Goal: Task Accomplishment & Management: Use online tool/utility

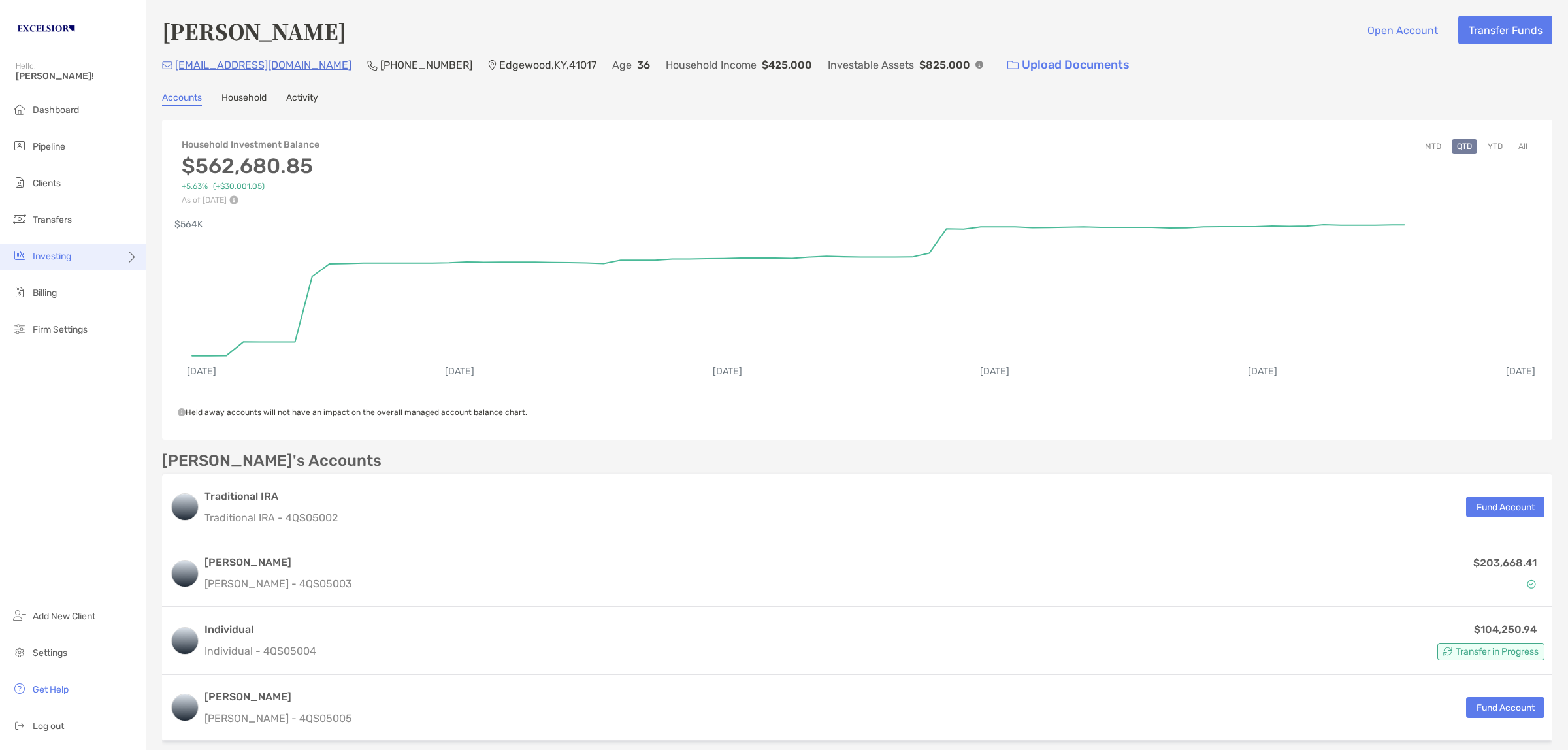
click at [92, 261] on div "Investing" at bounding box center [73, 257] width 146 height 26
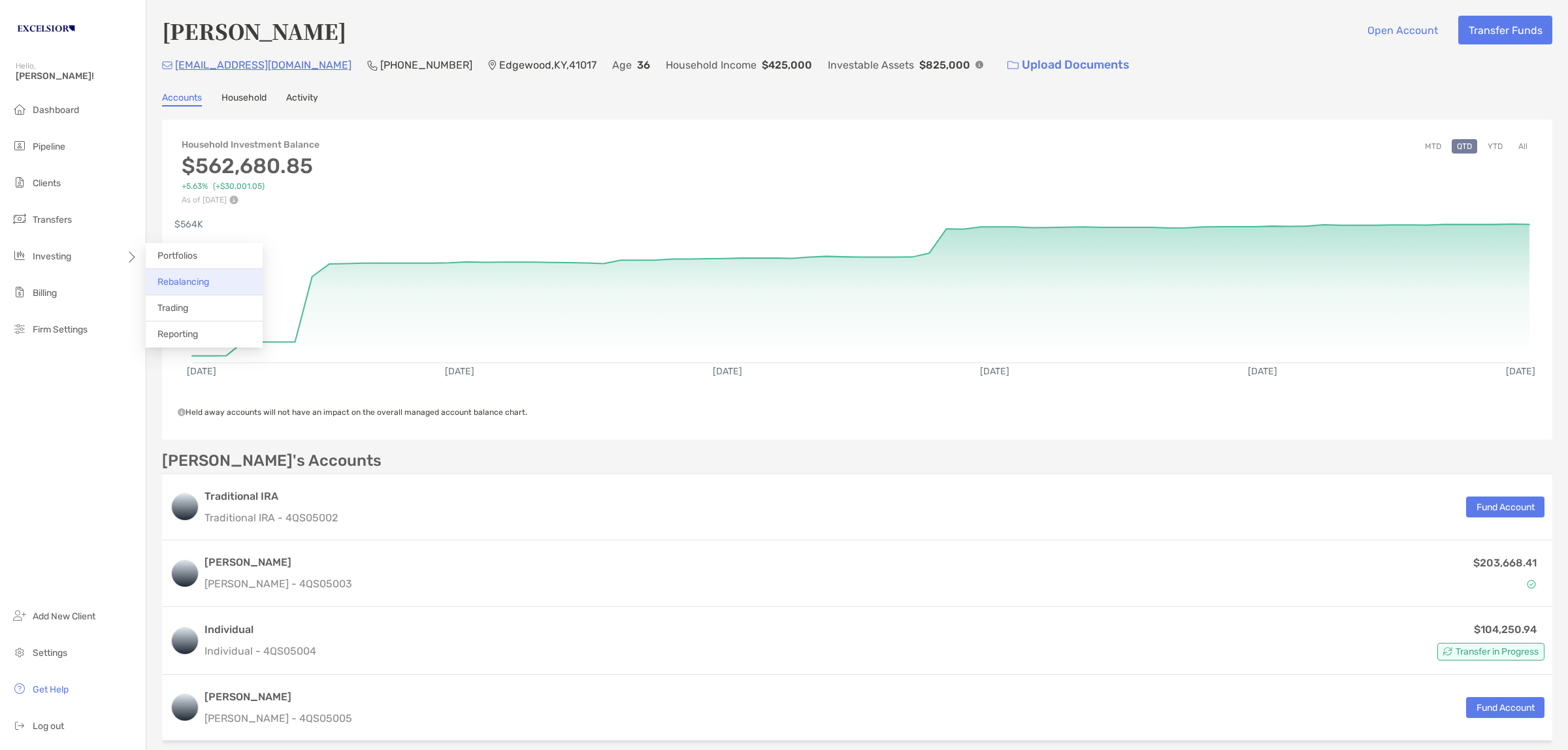
click at [203, 275] on li "Rebalancing" at bounding box center [204, 282] width 117 height 26
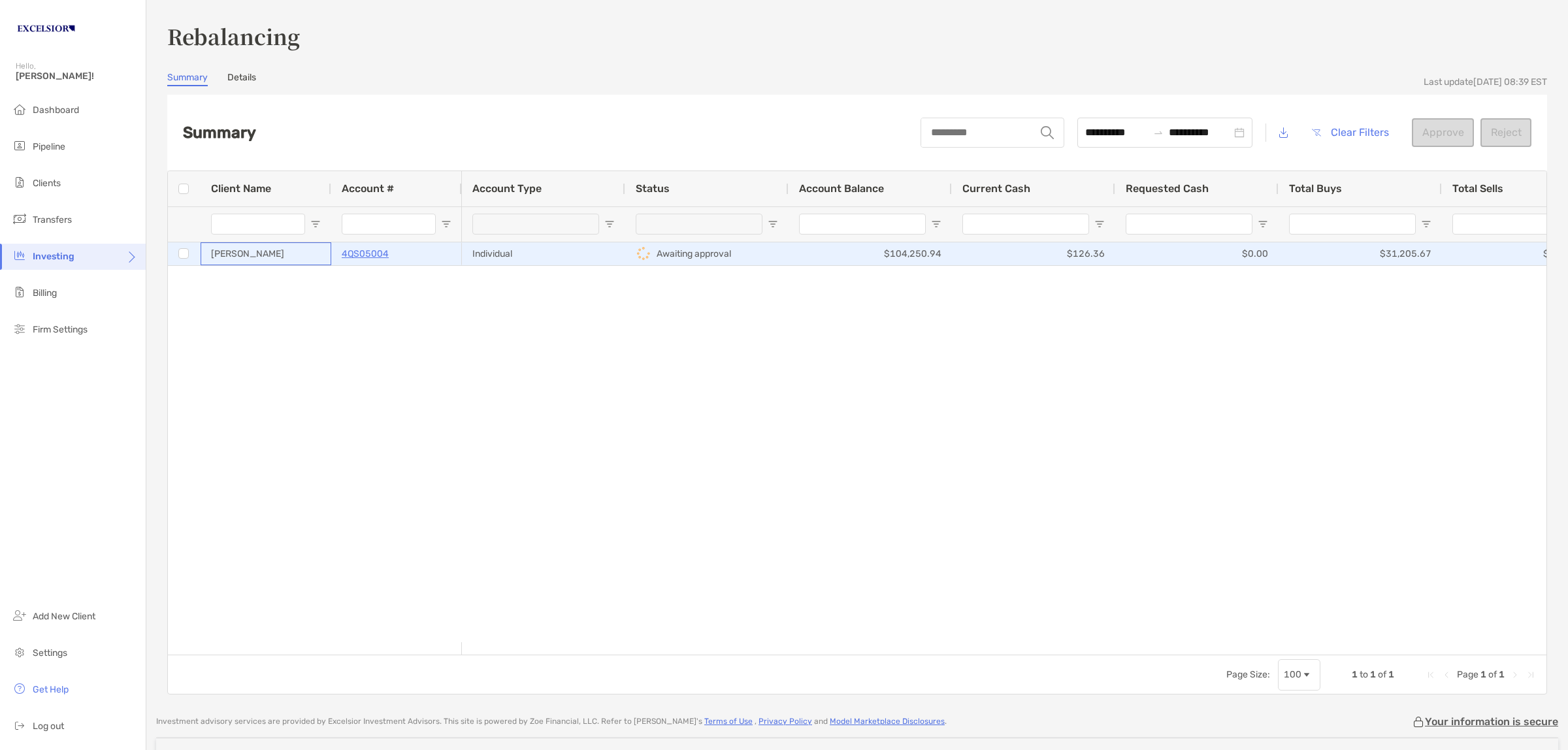
click at [320, 247] on div "[PERSON_NAME]" at bounding box center [266, 254] width 130 height 23
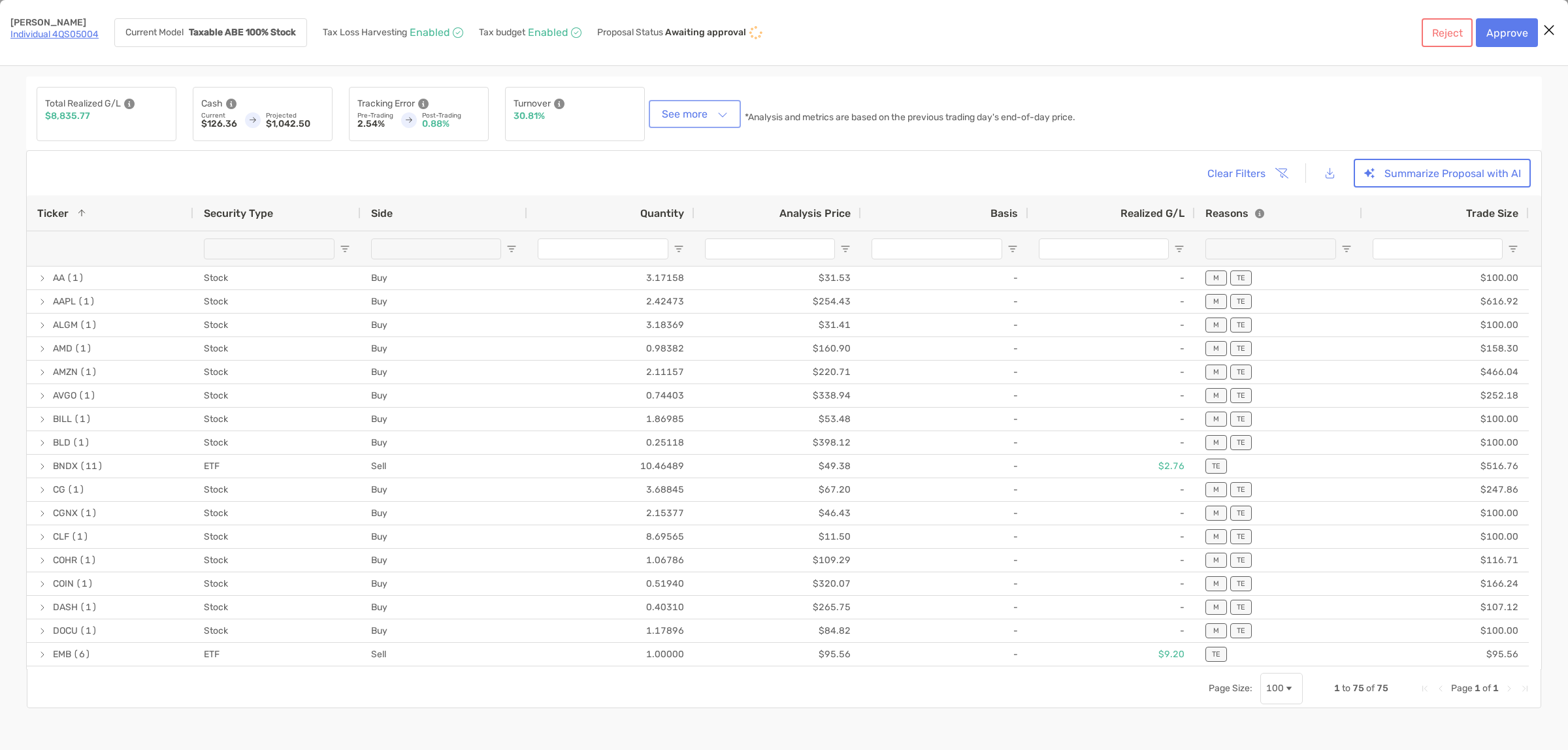
click at [687, 116] on button "See more" at bounding box center [695, 114] width 87 height 23
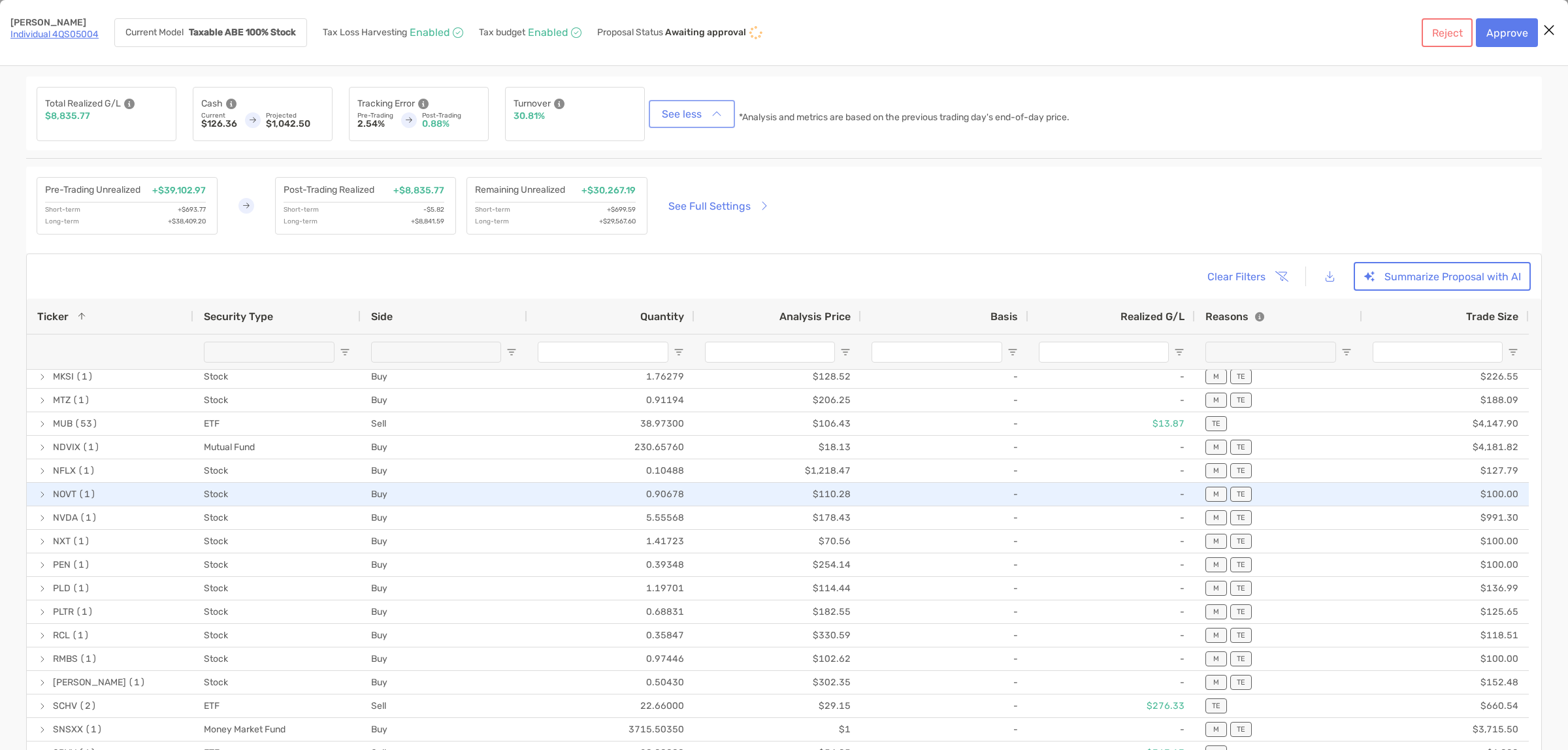
scroll to position [1225, 0]
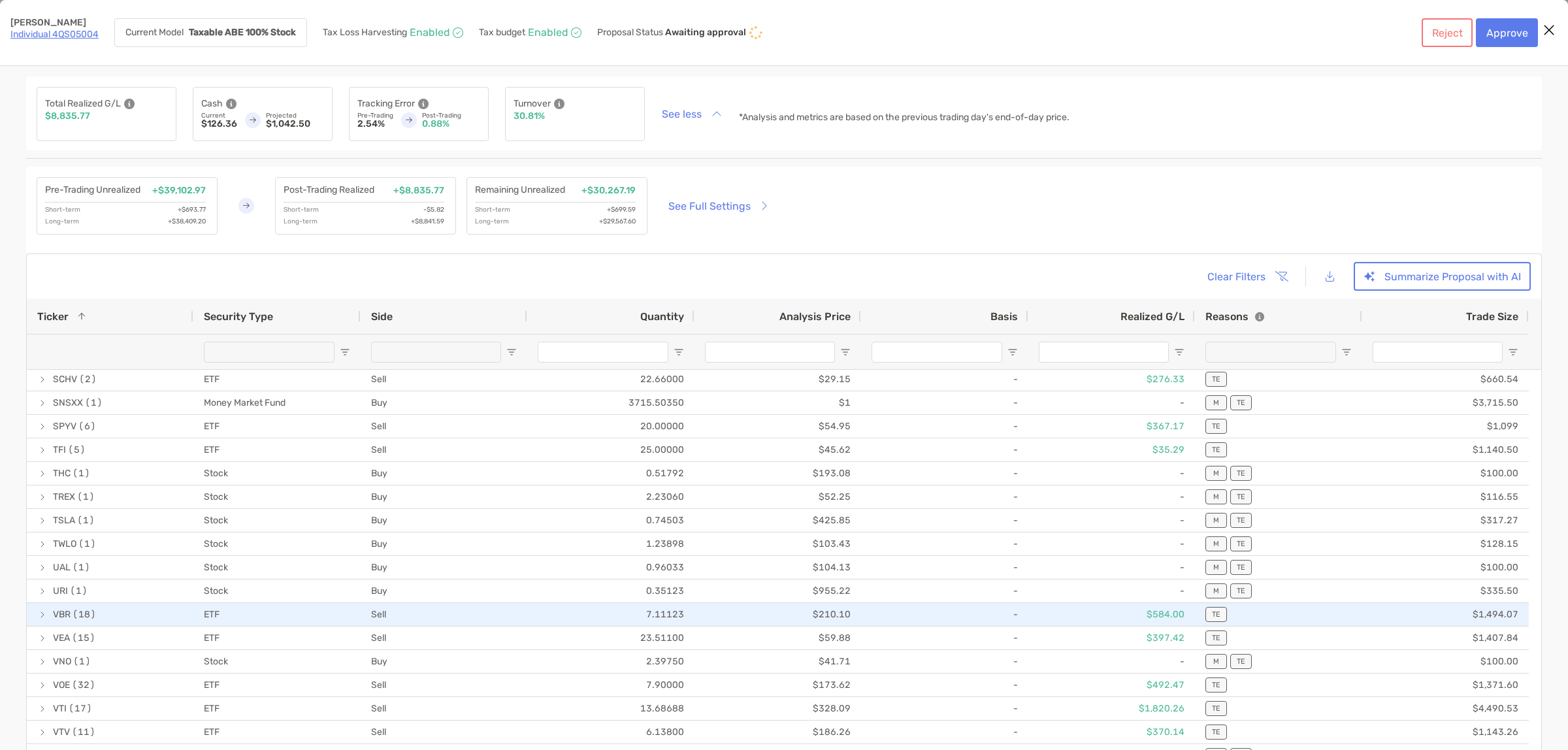
click at [43, 612] on span "[object Object]" at bounding box center [42, 614] width 11 height 11
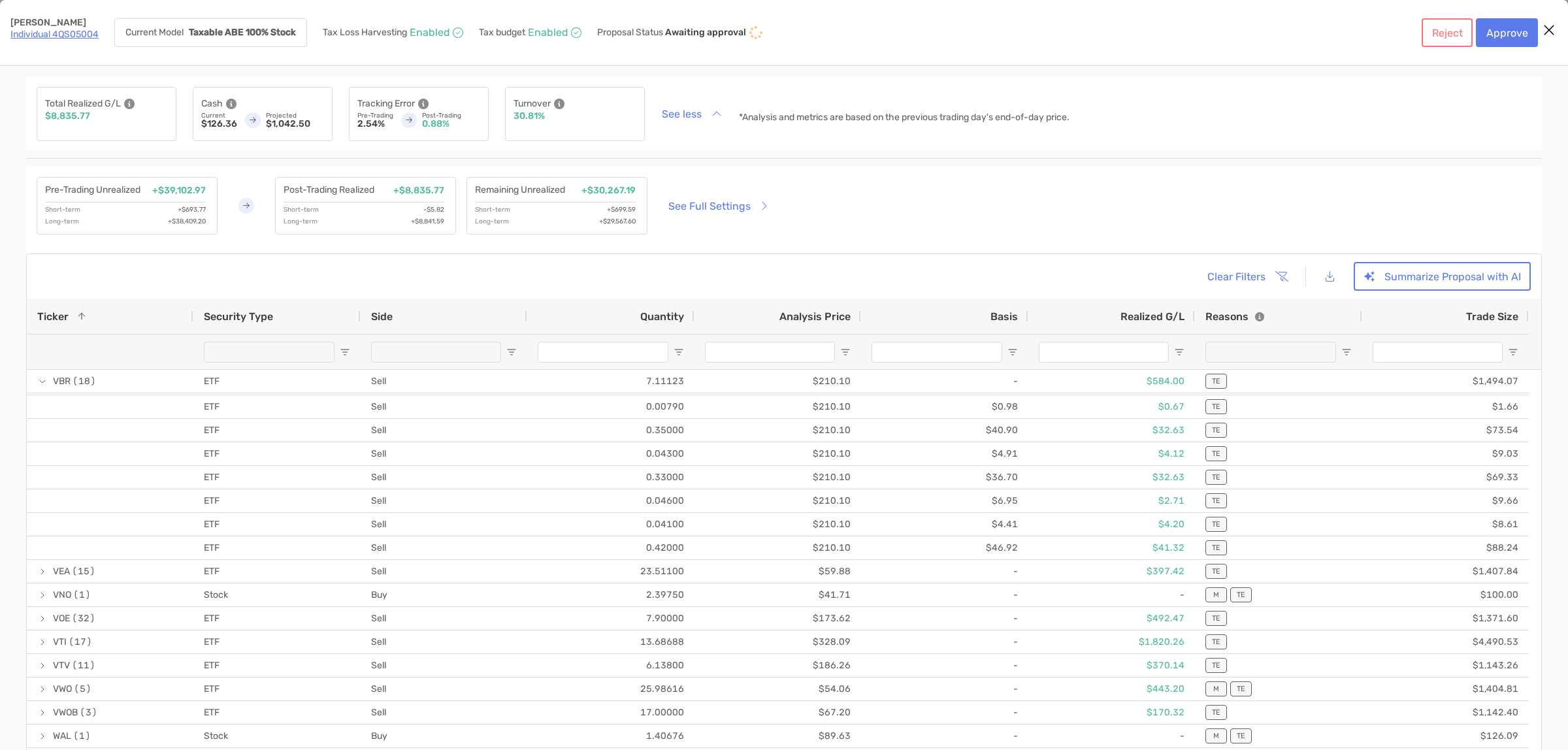
scroll to position [1470, 0]
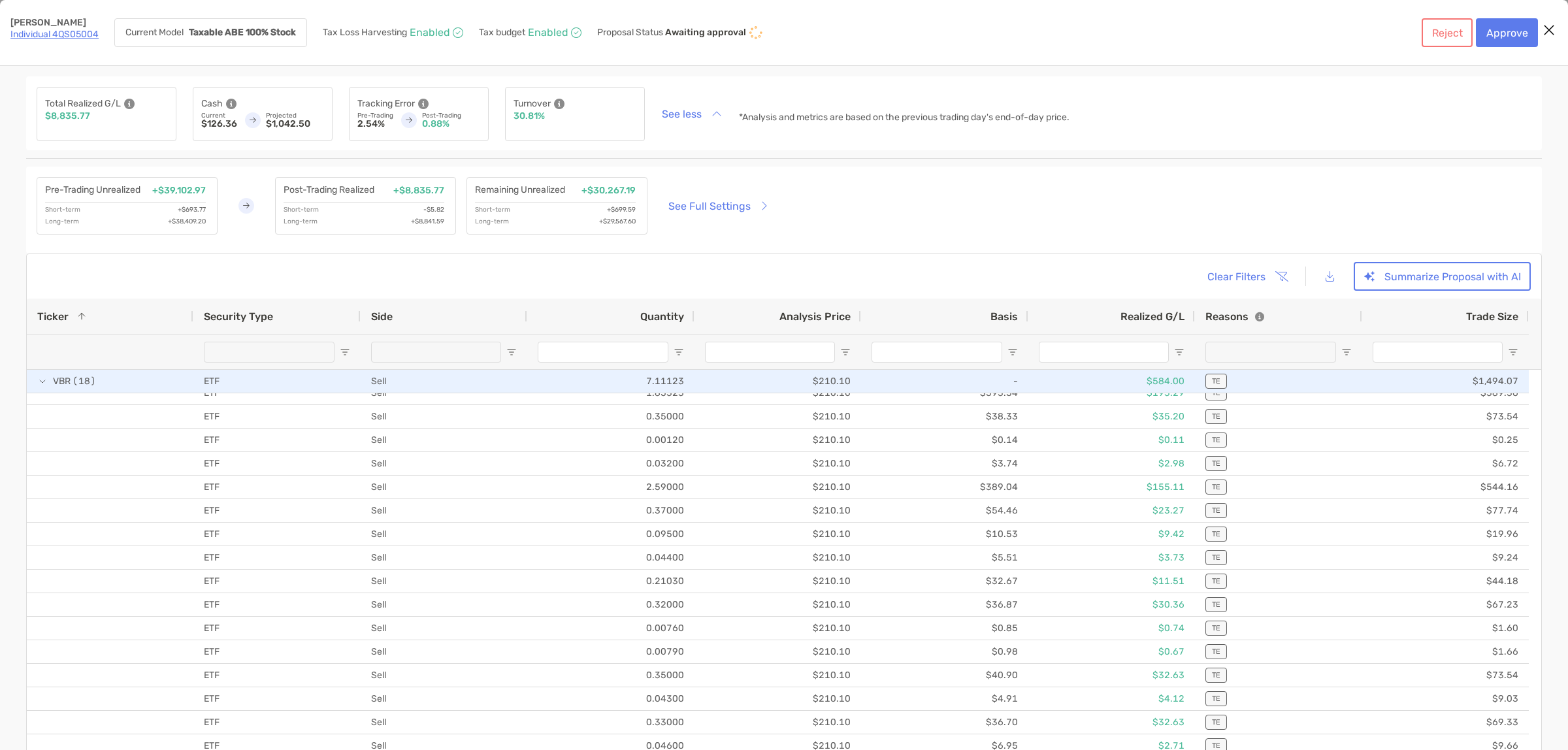
click at [43, 380] on span "[object Object]" at bounding box center [42, 381] width 11 height 11
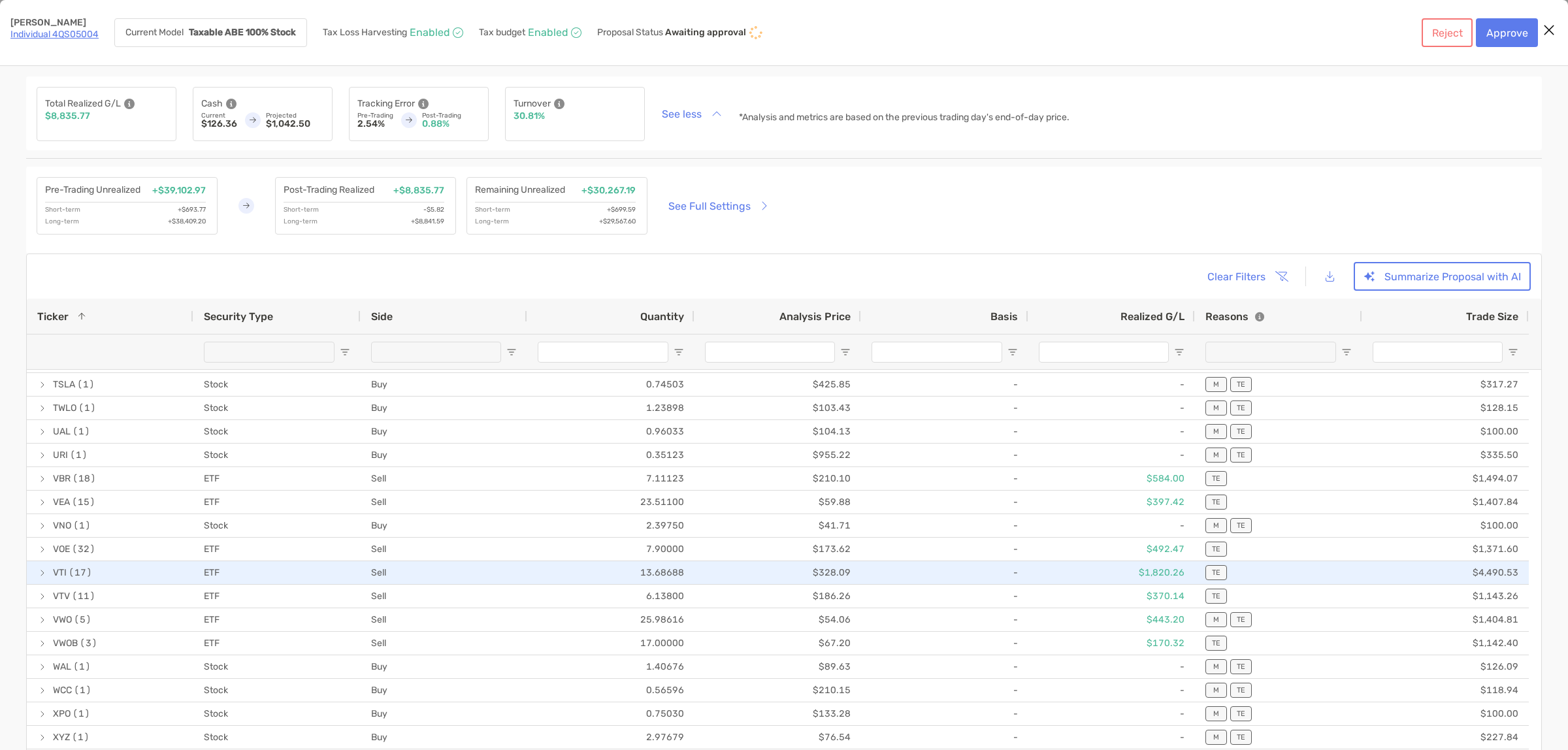
scroll to position [0, 0]
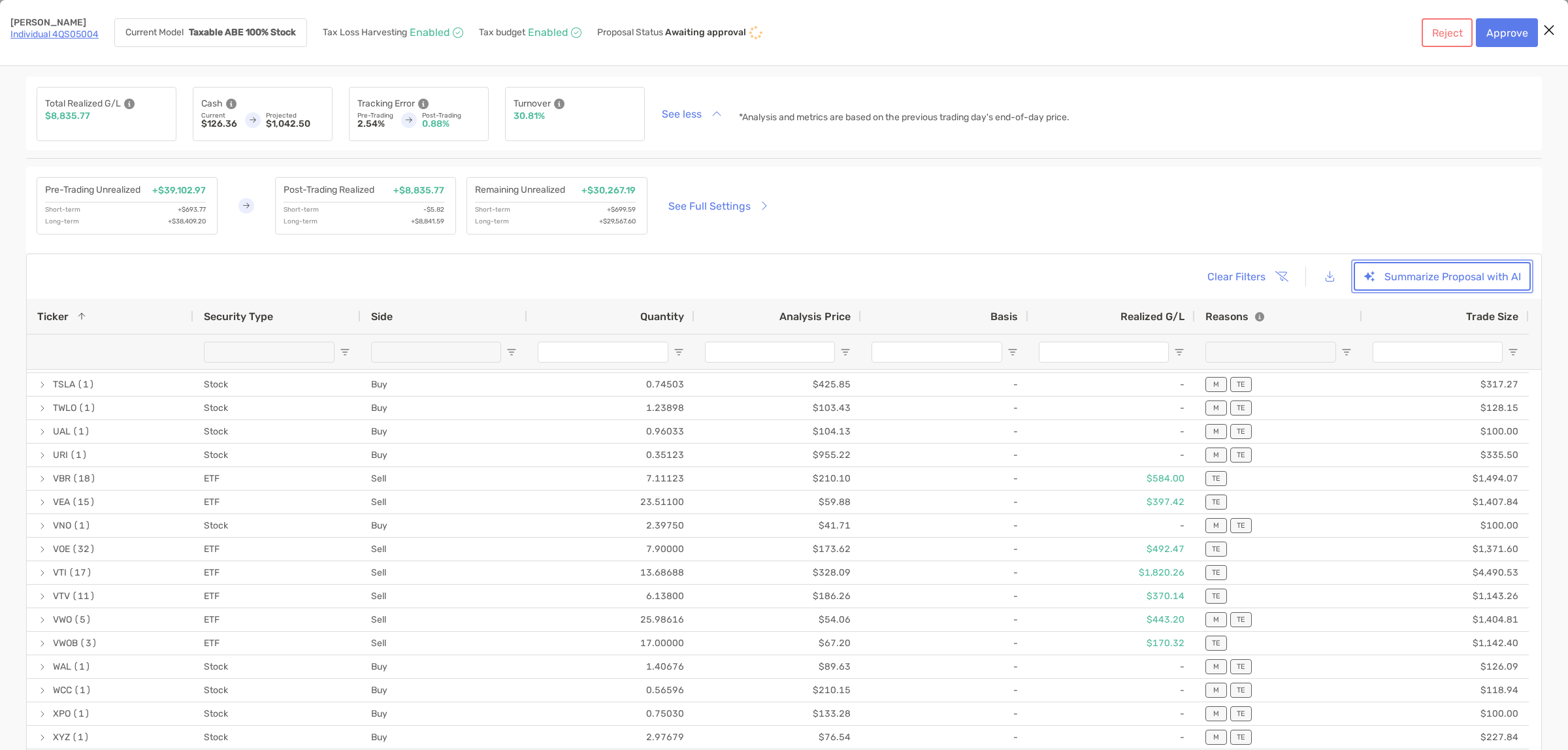
click at [1434, 284] on button "Summarize Proposal with AI" at bounding box center [1443, 276] width 177 height 29
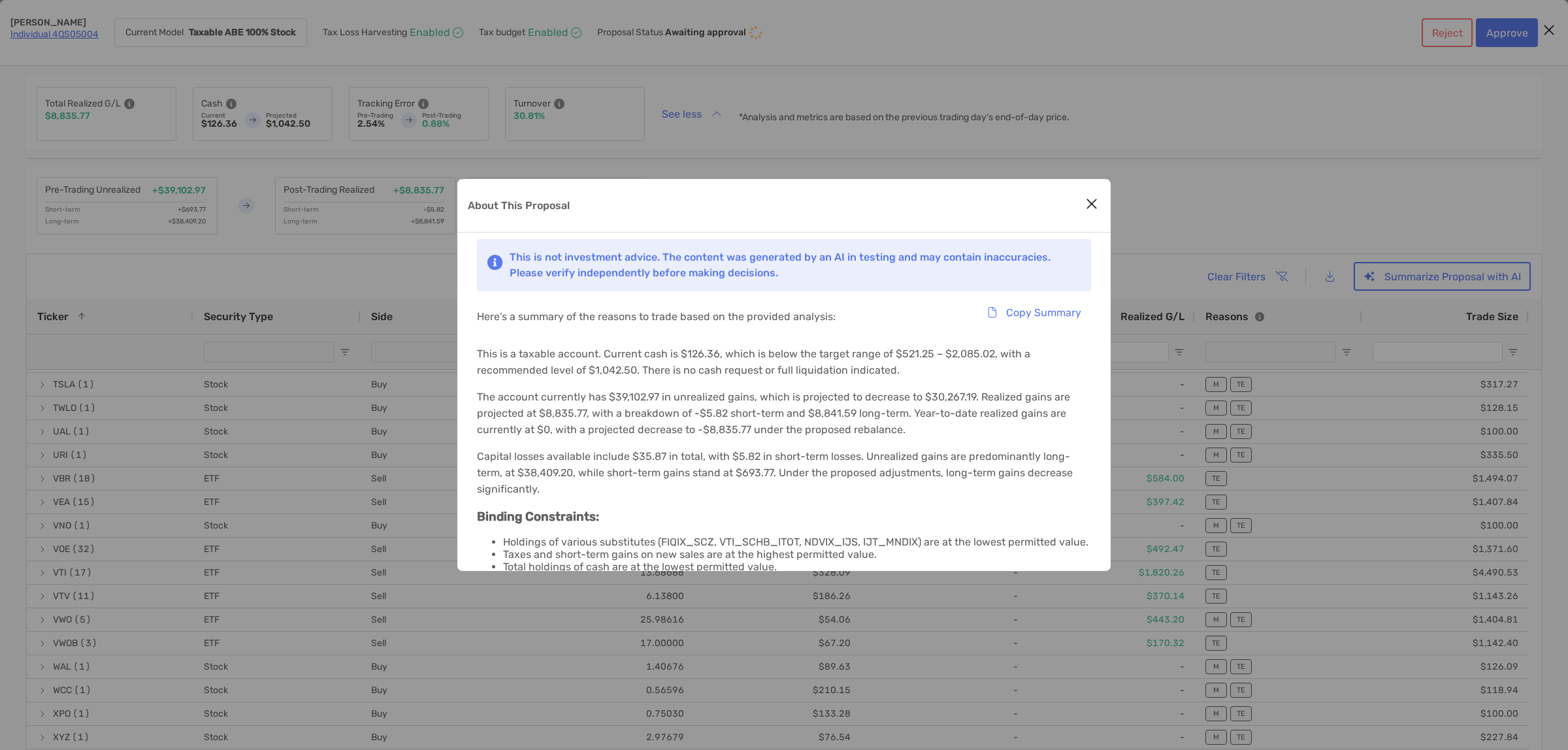
click at [1093, 203] on icon "Close modal" at bounding box center [1092, 203] width 11 height 16
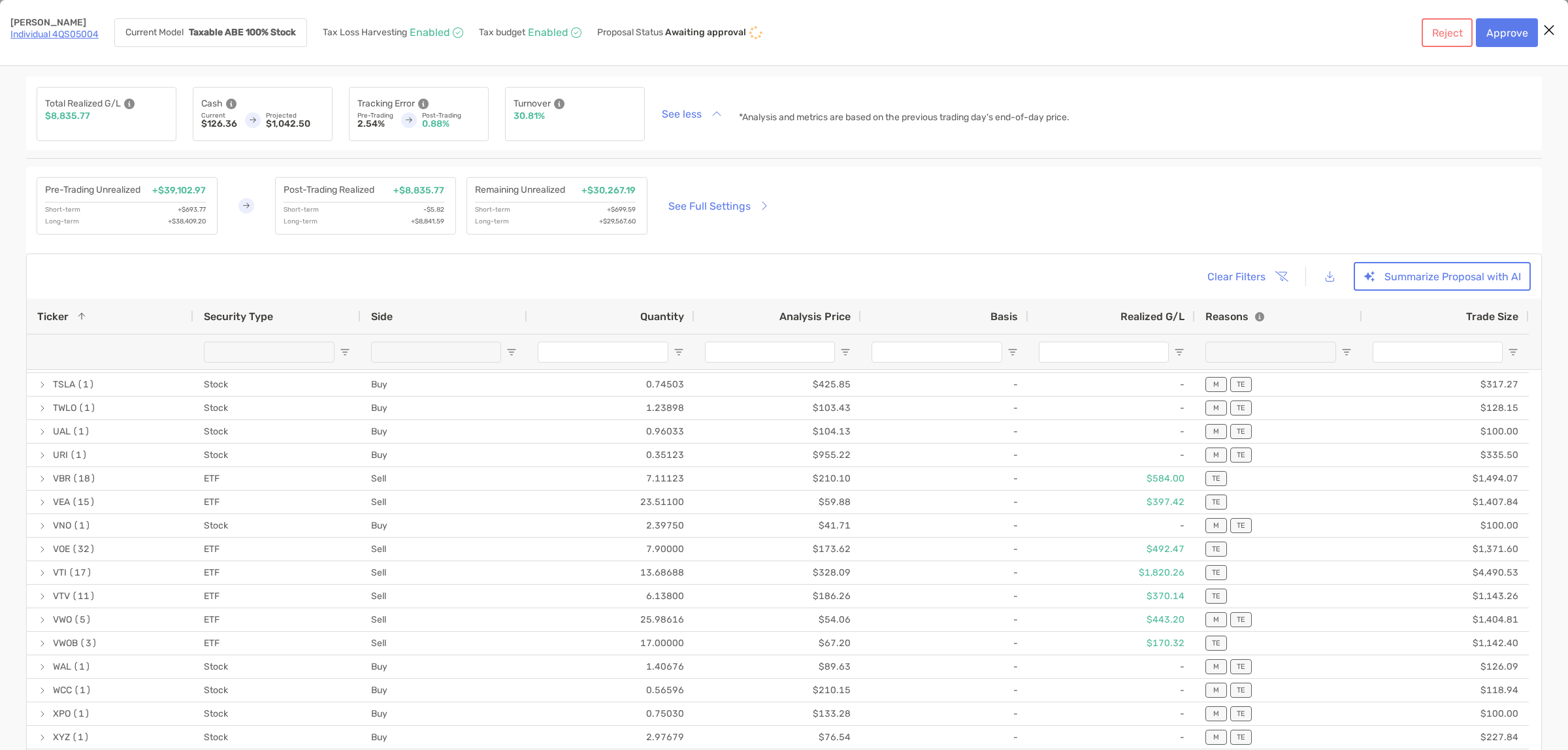
click at [1172, 352] on div "[object Object]" at bounding box center [1111, 351] width 166 height 35
click at [1178, 352] on span "Open Filter Menu" at bounding box center [1179, 352] width 11 height 11
click at [1207, 381] on div "Equals" at bounding box center [1224, 376] width 93 height 11
click at [1207, 420] on input "Filter Value" at bounding box center [1230, 410] width 117 height 20
type input "*"
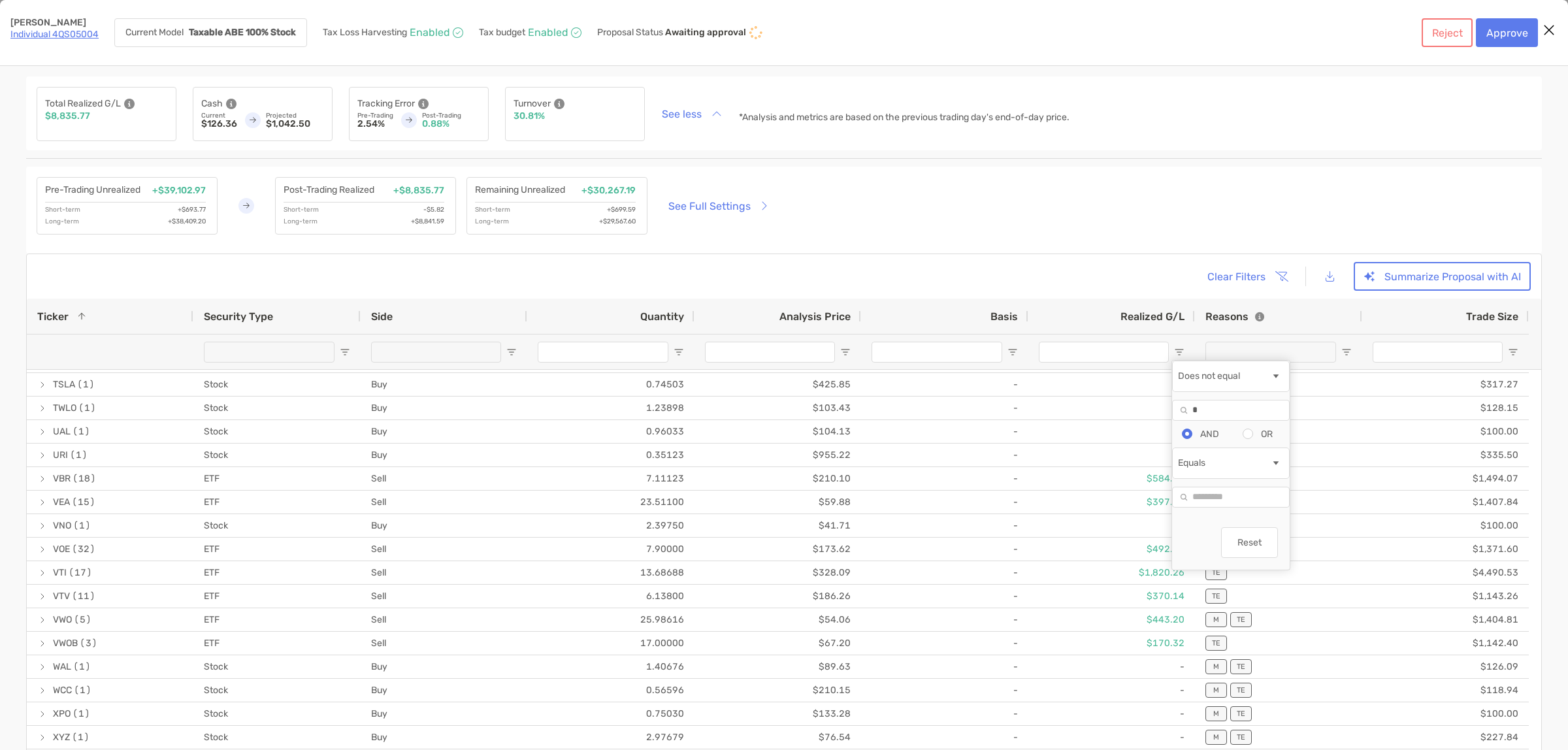
type input "*"
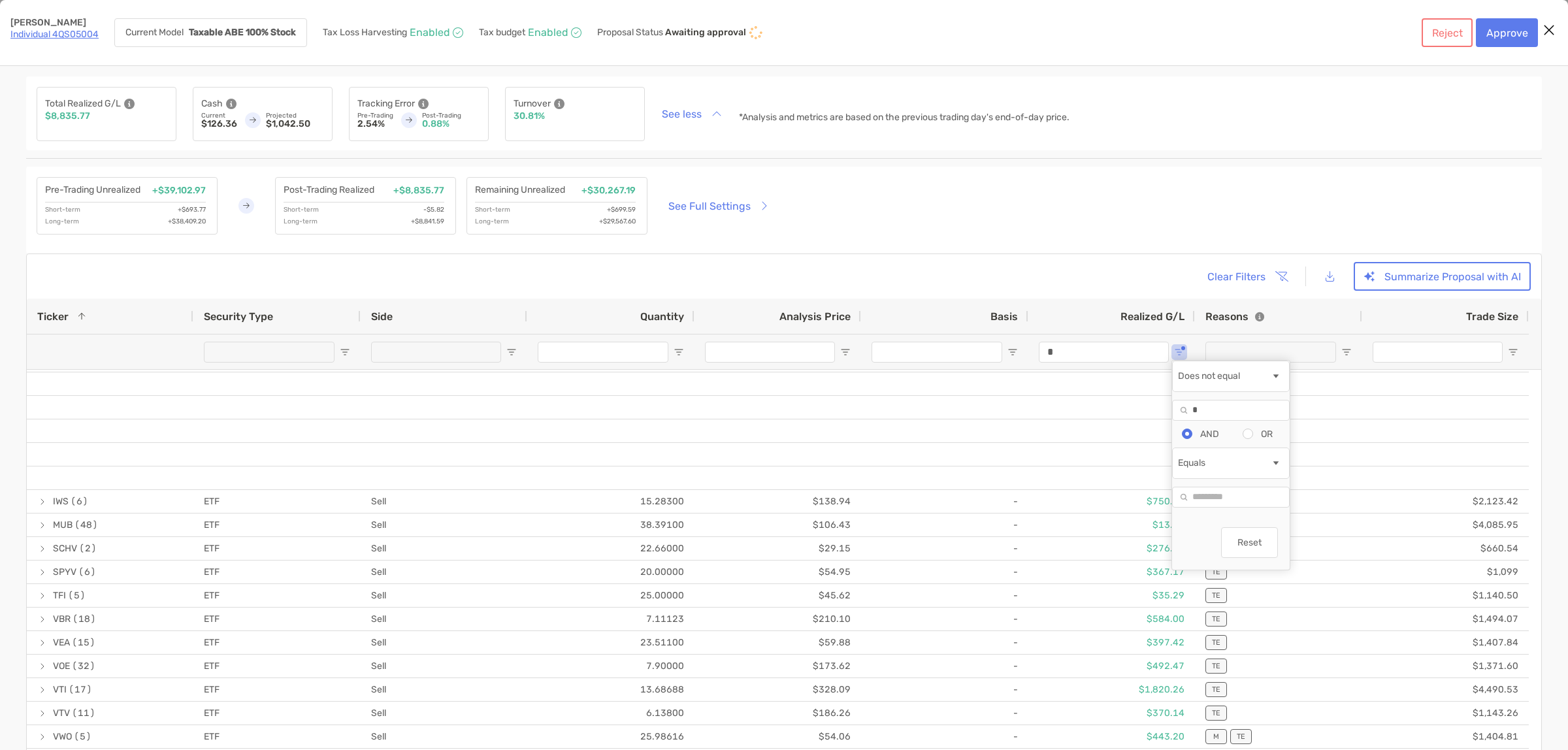
scroll to position [20, 0]
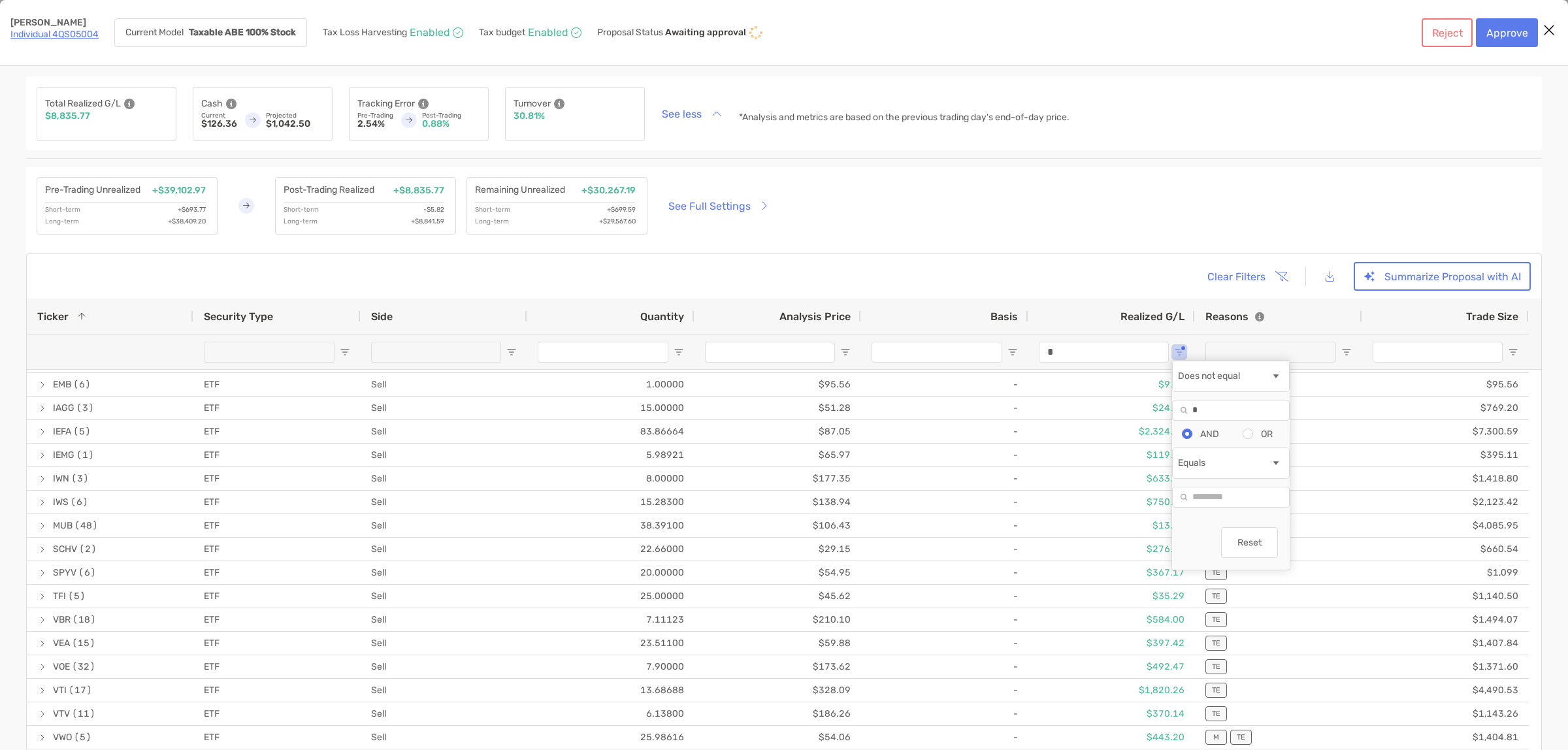
click at [1076, 259] on div "Clear Filters Summarize Proposal with AI 1 to 18 of 18 Ticker 1 Security Type S…" at bounding box center [784, 513] width 1516 height 520
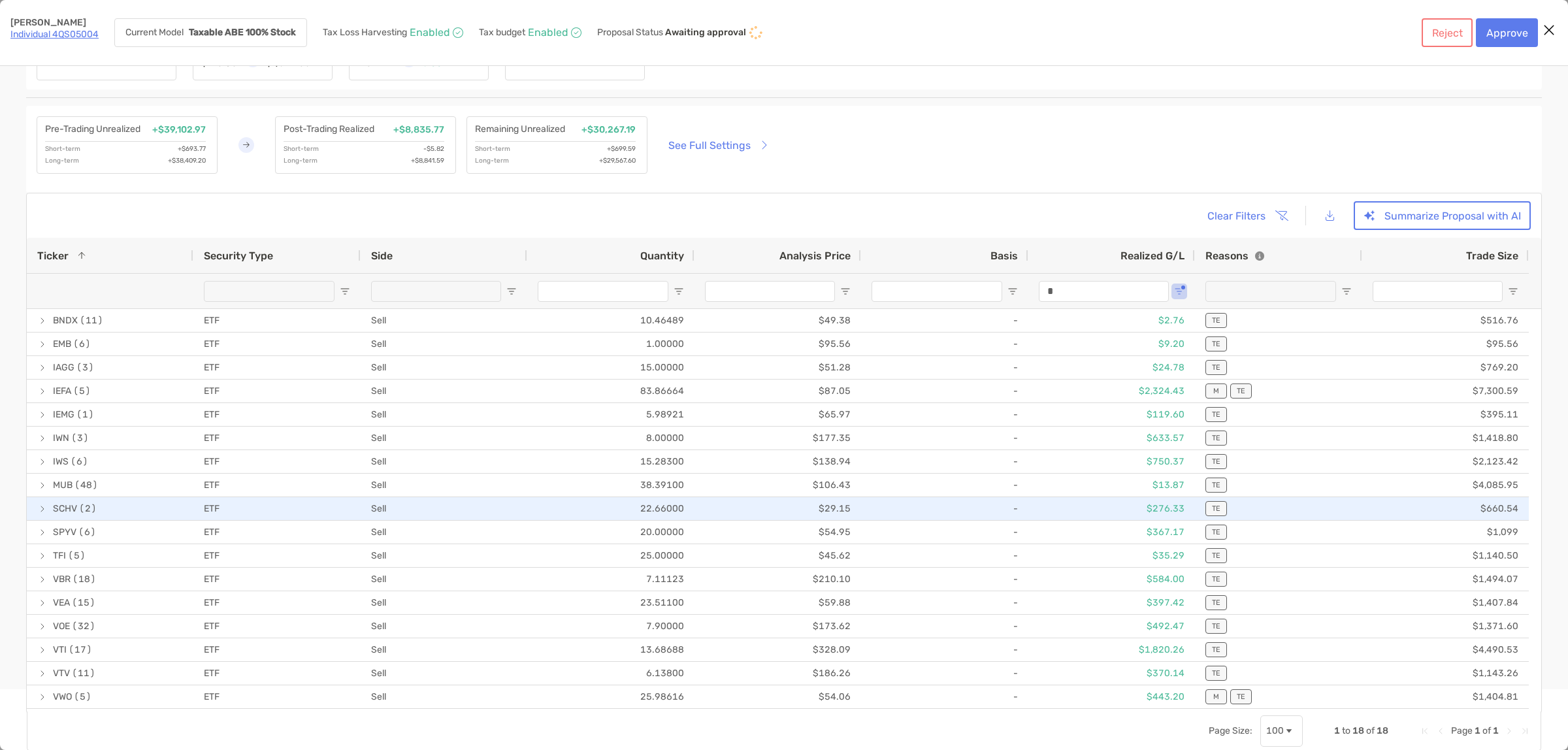
scroll to position [0, 0]
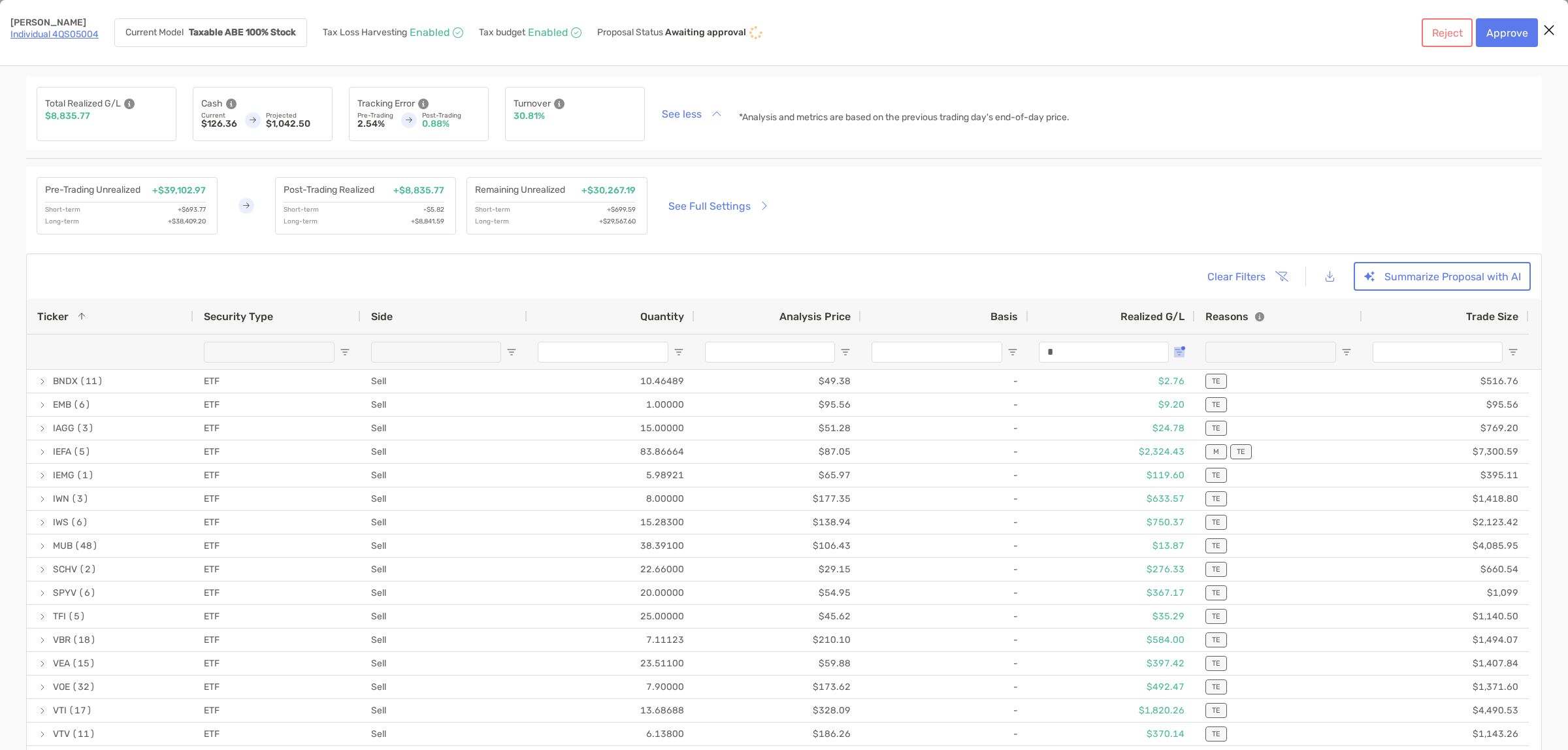
click at [1180, 352] on span "Open Filter Menu" at bounding box center [1179, 352] width 11 height 11
click at [1133, 305] on div "Realized G/L" at bounding box center [1112, 316] width 146 height 35
click at [1133, 315] on span "Realized G/L" at bounding box center [1153, 316] width 64 height 12
click at [1179, 356] on span "Open Filter Menu" at bounding box center [1179, 352] width 11 height 11
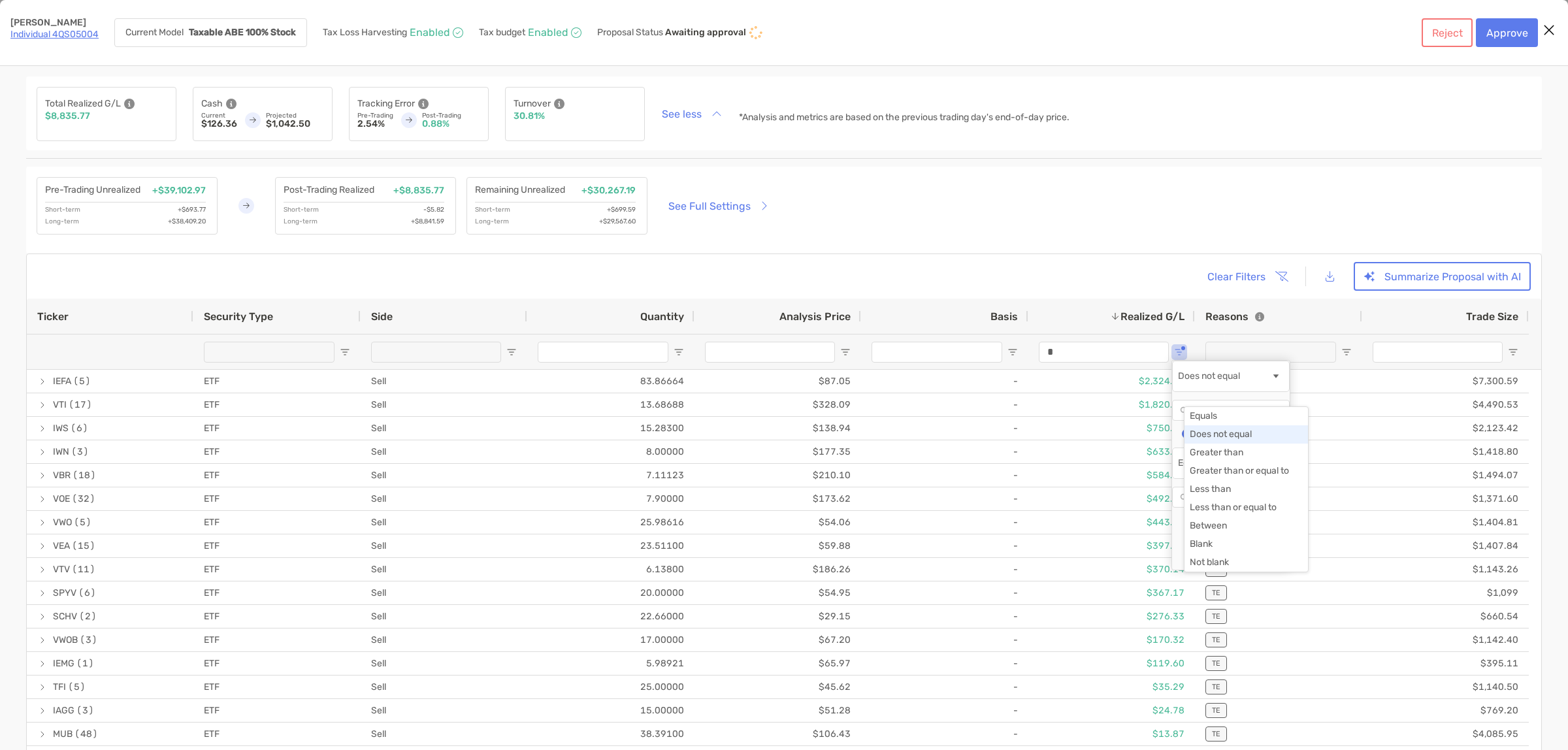
click at [1282, 381] on span "Filtering operator" at bounding box center [1276, 376] width 11 height 11
click at [1279, 554] on button "Reset" at bounding box center [1249, 542] width 57 height 30
click at [1055, 271] on div "Clear Filters Summarize Proposal with AI" at bounding box center [784, 276] width 1494 height 29
click at [52, 312] on span "Ticker" at bounding box center [52, 316] width 31 height 12
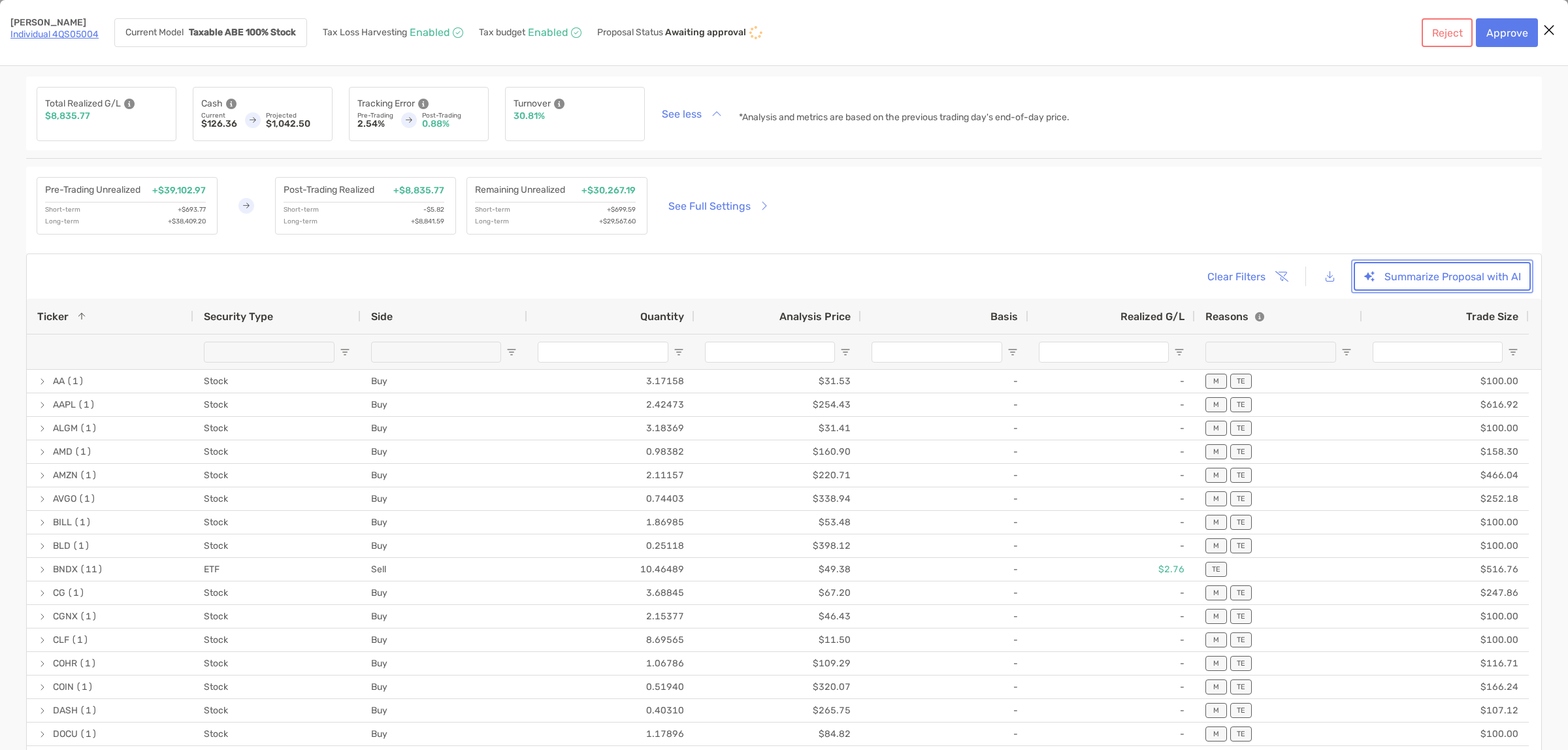
click at [1488, 279] on button "Summarize Proposal with AI" at bounding box center [1443, 276] width 177 height 29
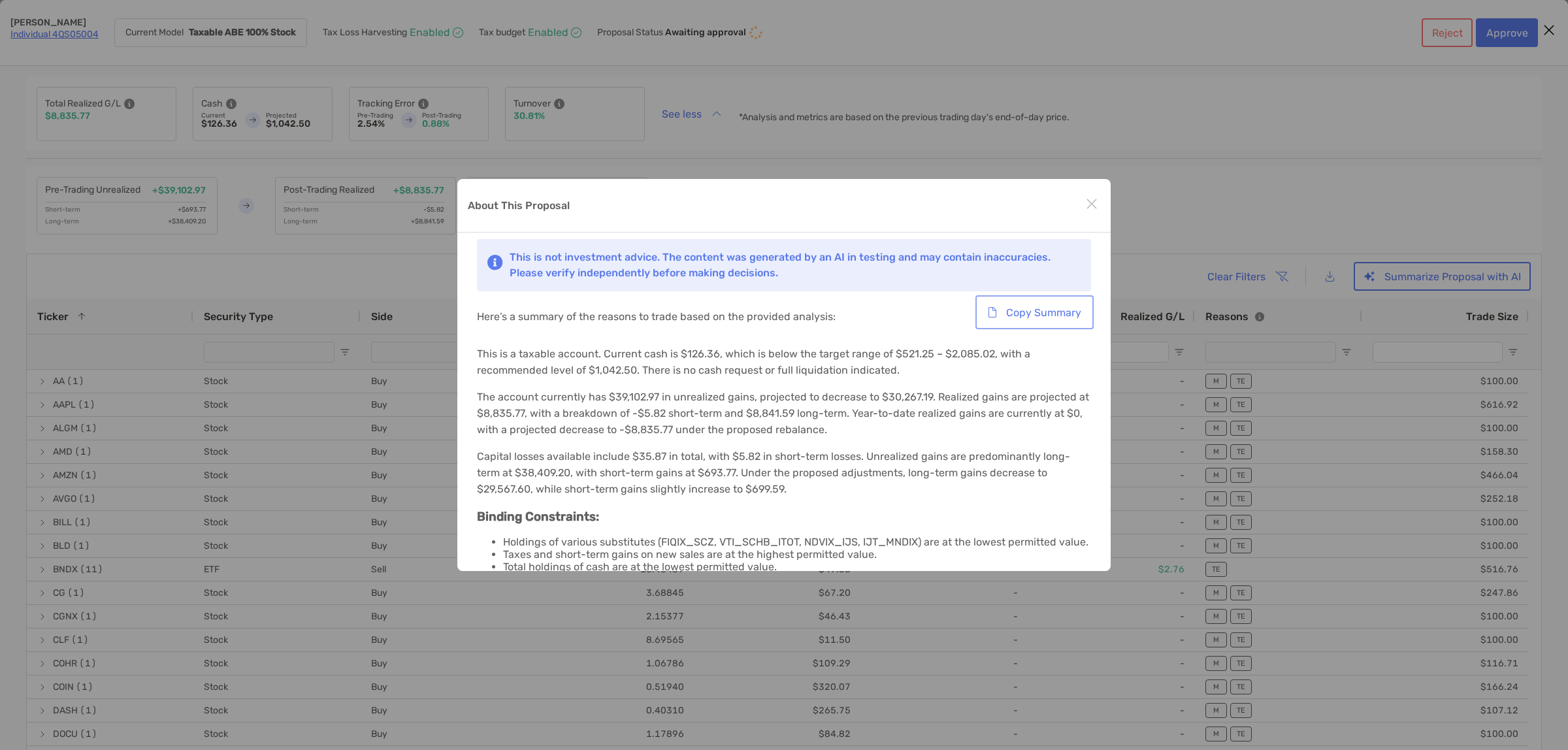
click at [1021, 307] on button "Copy Summary" at bounding box center [1035, 311] width 113 height 29
click at [1294, 184] on div "About This Proposal This is not investment advice. The content was generated by…" at bounding box center [784, 375] width 1568 height 750
click at [1073, 315] on button "Copy Summary" at bounding box center [1035, 311] width 113 height 29
click at [1265, 201] on div "About This Proposal This is not investment advice. The content was generated by…" at bounding box center [784, 375] width 1568 height 750
click at [1269, 103] on div "About This Proposal This is not investment advice. The content was generated by…" at bounding box center [784, 375] width 1568 height 750
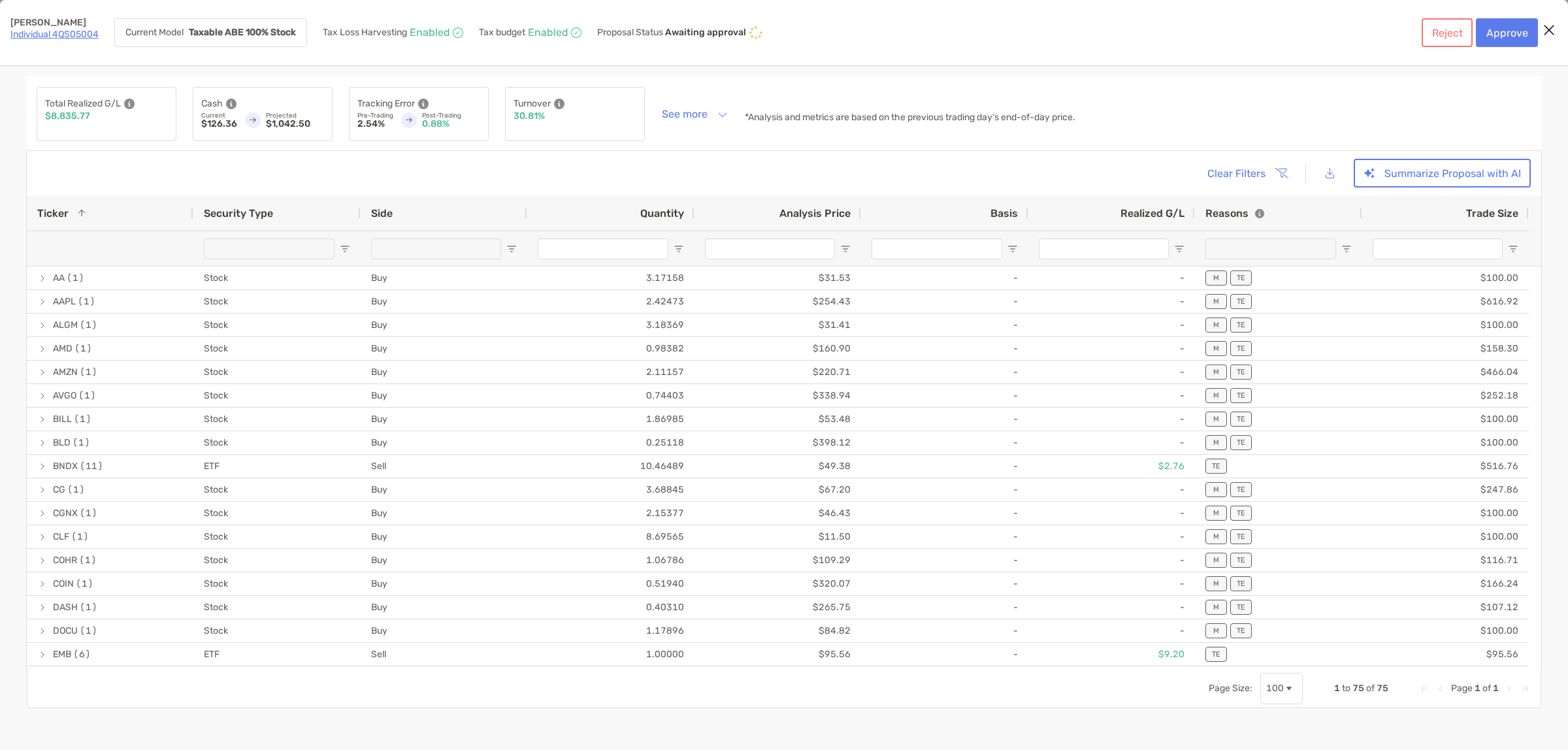
click at [1298, 127] on div "Total Realized G/L $8,835.77 Cash Current $126.36 Projected $1,042.50 Tracking …" at bounding box center [784, 113] width 1516 height 74
click at [1338, 169] on button "[object Object]" at bounding box center [1330, 173] width 30 height 28
